Goal: Information Seeking & Learning: Learn about a topic

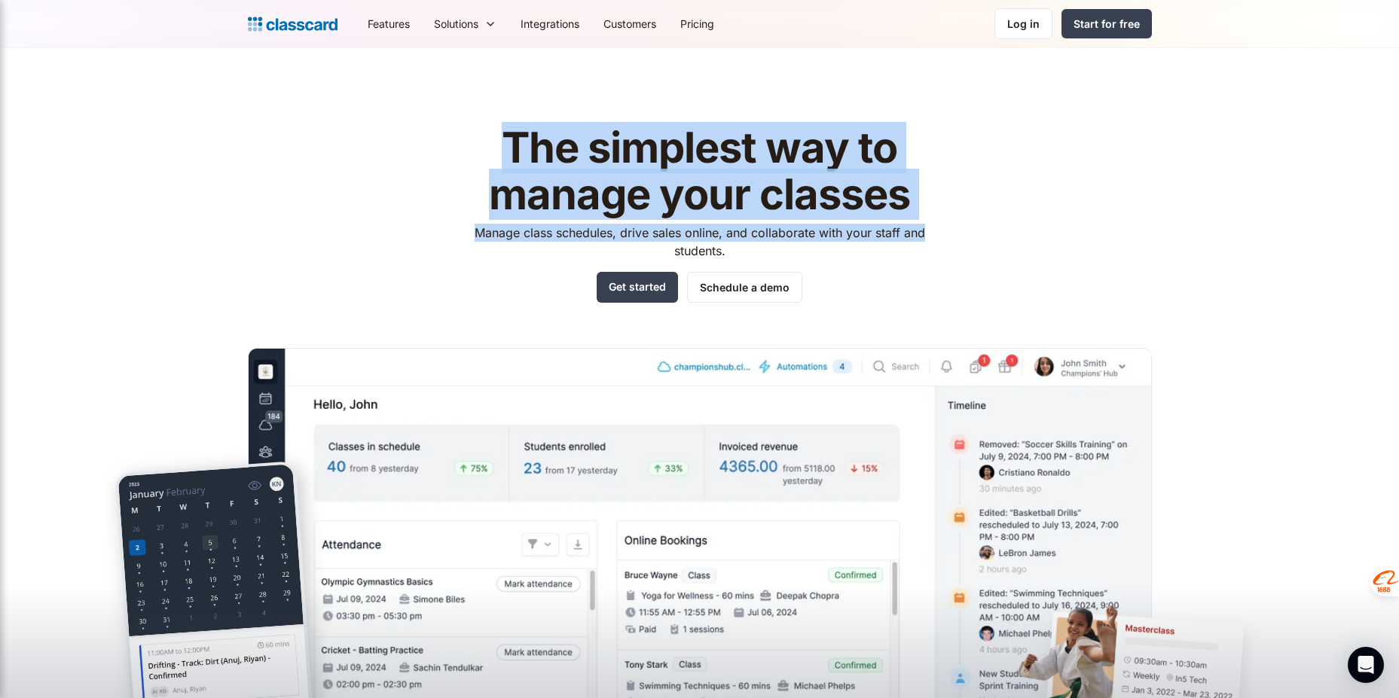
drag, startPoint x: 497, startPoint y: 146, endPoint x: 988, endPoint y: 229, distance: 498.2
click at [988, 229] on div "The simplest way to manage your classes Manage class schedules, drive sales onl…" at bounding box center [700, 424] width 904 height 646
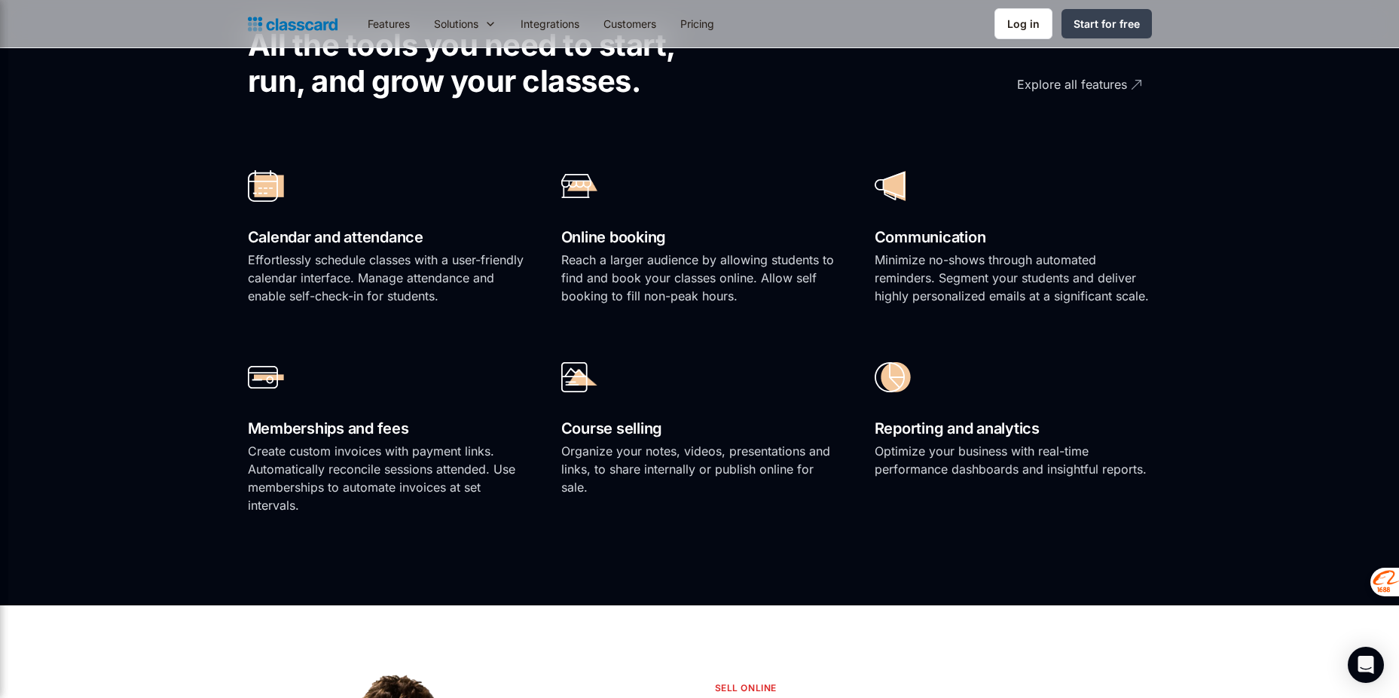
scroll to position [994, 0]
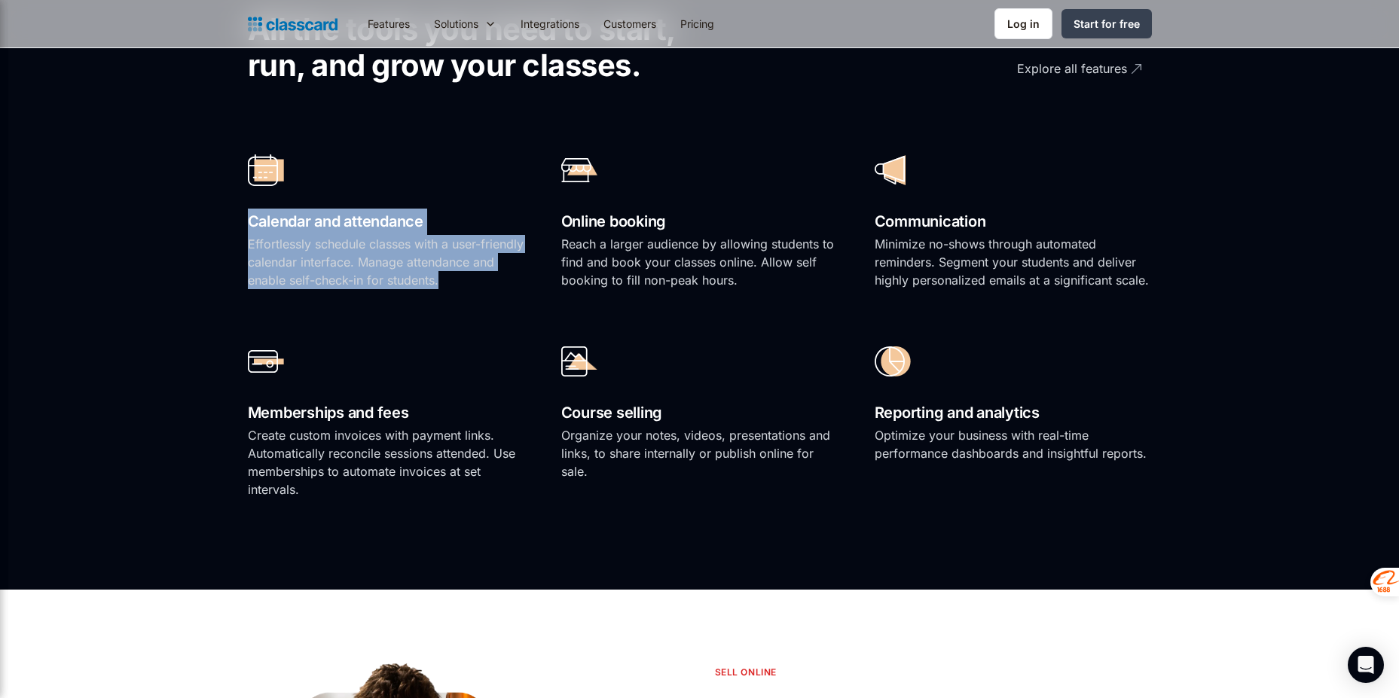
drag, startPoint x: 250, startPoint y: 227, endPoint x: 503, endPoint y: 280, distance: 258.6
click at [503, 280] on div "Calendar and attendance Effortlessly schedule classes with a user-friendly cale…" at bounding box center [386, 224] width 277 height 161
click at [423, 286] on p "Effortlessly schedule classes with a user-friendly calendar interface. Manage a…" at bounding box center [386, 262] width 277 height 54
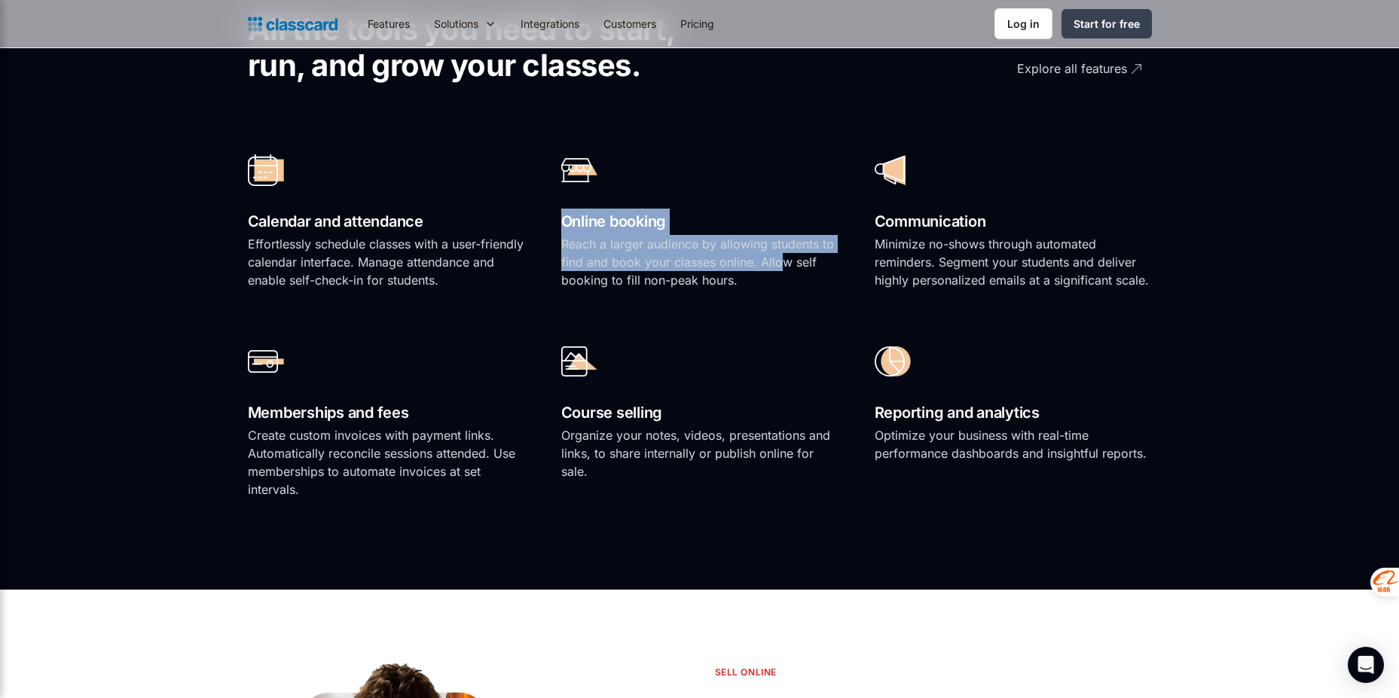
drag, startPoint x: 561, startPoint y: 224, endPoint x: 778, endPoint y: 267, distance: 221.9
click at [778, 267] on div "Online booking Reach a larger audience by allowing students to find and book yo…" at bounding box center [699, 224] width 277 height 161
click at [778, 267] on p "Reach a larger audience by allowing students to find and book your classes onli…" at bounding box center [699, 262] width 277 height 54
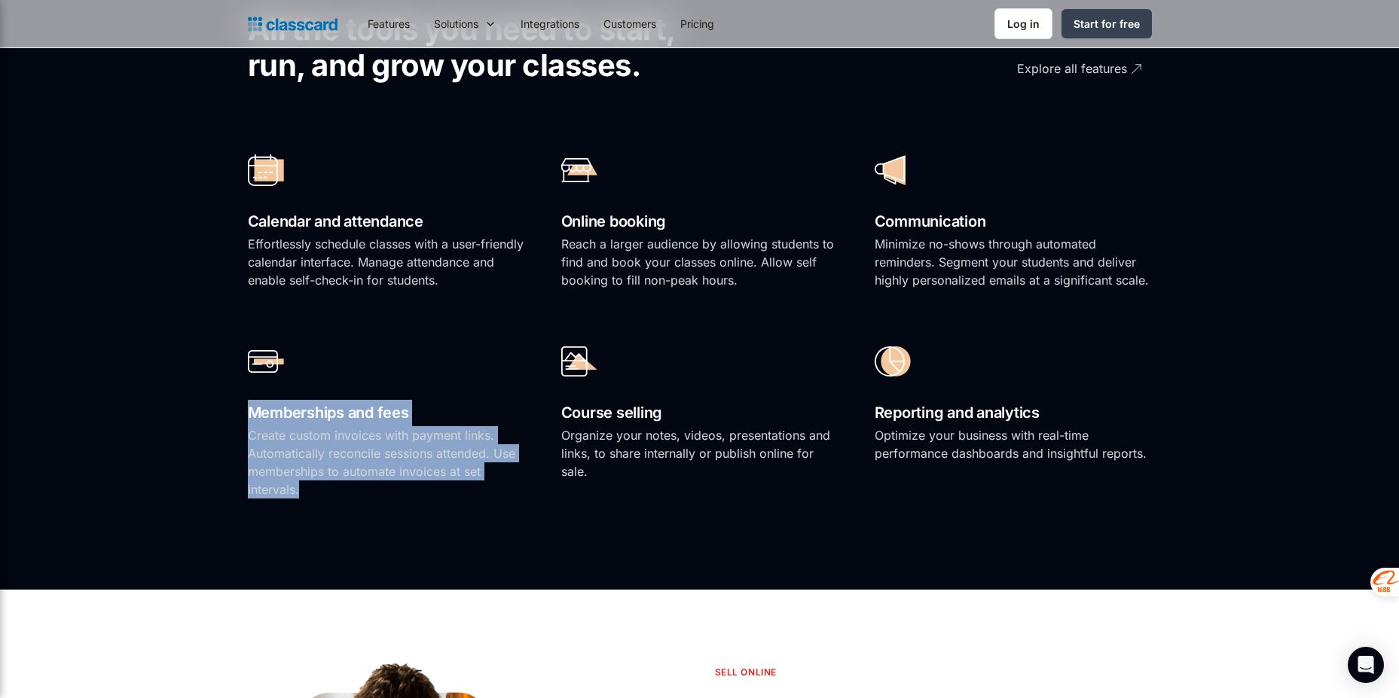
drag, startPoint x: 250, startPoint y: 420, endPoint x: 359, endPoint y: 493, distance: 131.2
click at [359, 493] on div "Memberships and fees Create custom invoices with payment links. Automatically r…" at bounding box center [386, 424] width 277 height 179
click at [359, 493] on p "Create custom invoices with payment links. Automatically reconcile sessions att…" at bounding box center [386, 462] width 277 height 72
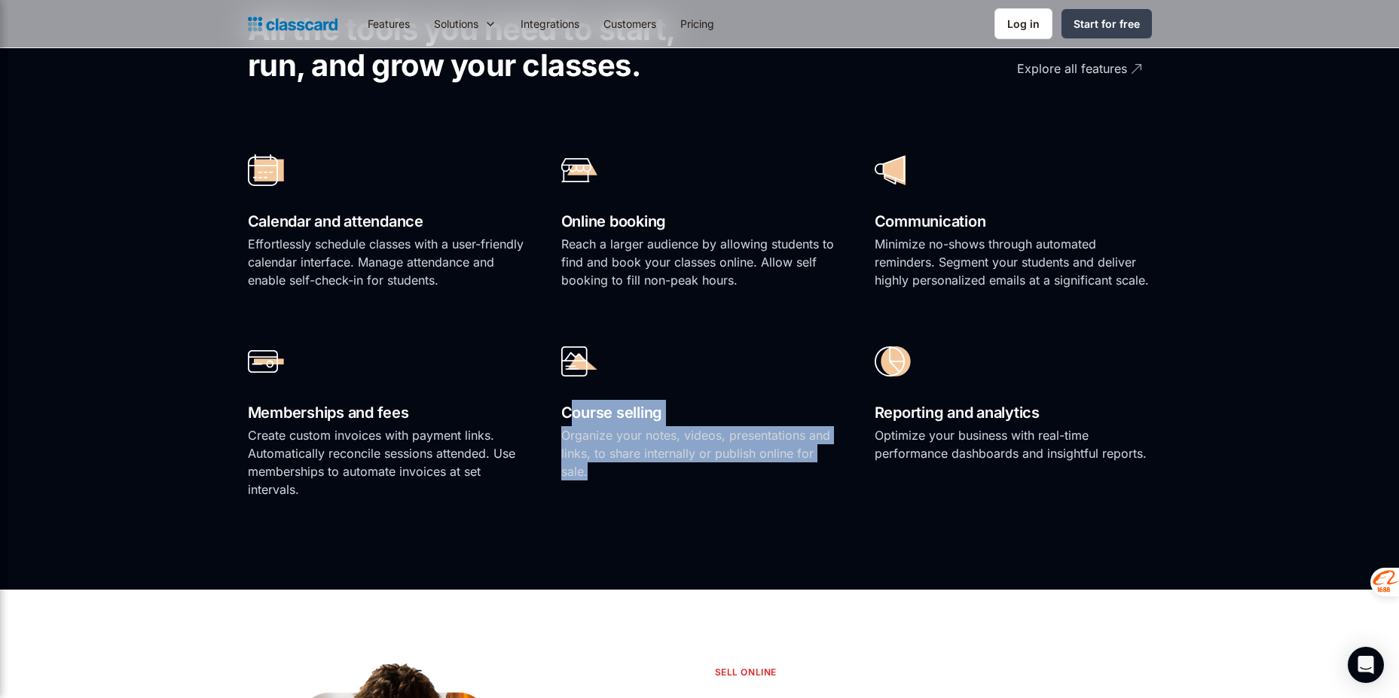
drag, startPoint x: 610, startPoint y: 456, endPoint x: 575, endPoint y: 416, distance: 52.9
click at [575, 416] on div "Course selling Organize your notes, videos, presentations and links, to share i…" at bounding box center [699, 424] width 277 height 179
click at [575, 416] on h2 "Course selling" at bounding box center [699, 413] width 277 height 26
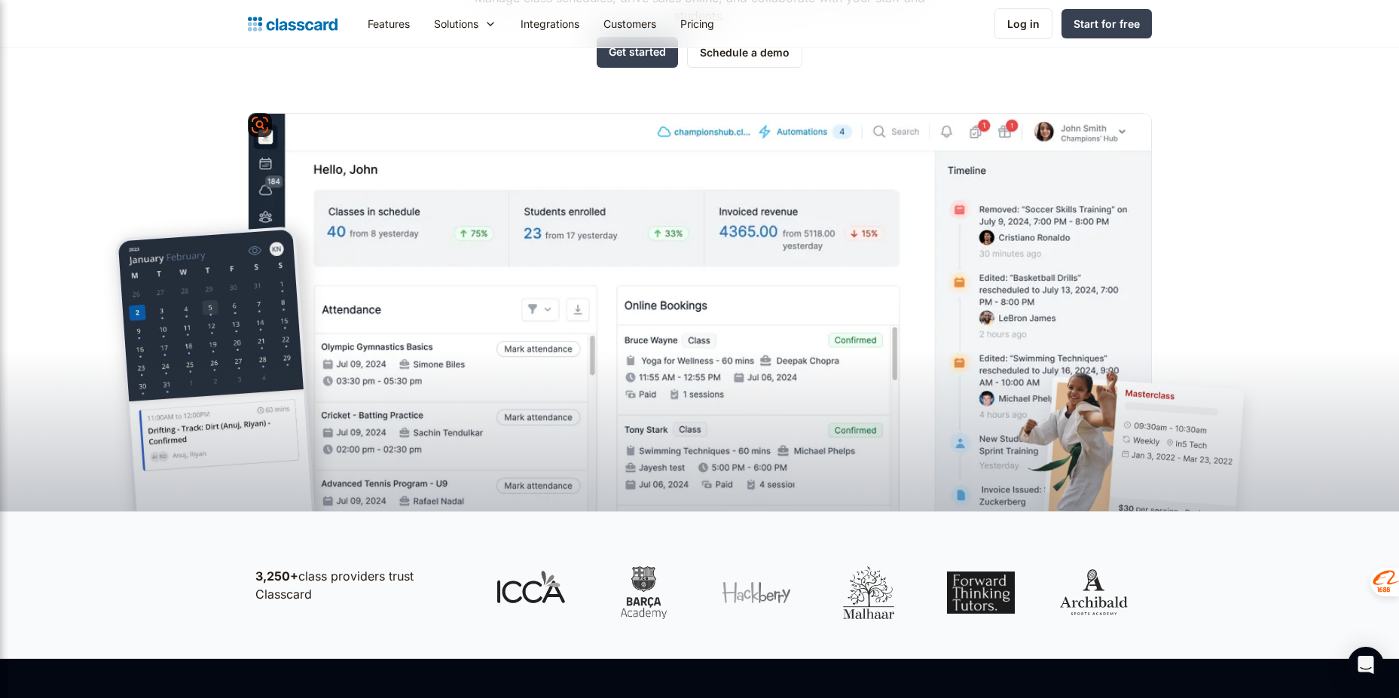
scroll to position [271, 0]
